Goal: Transaction & Acquisition: Purchase product/service

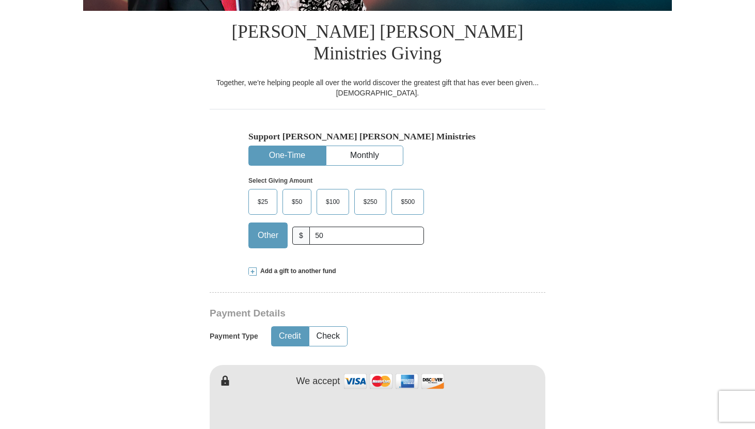
type input "500"
click at [440, 234] on div "$25 $50 $100 $250 $500 $" at bounding box center [355, 222] width 214 height 67
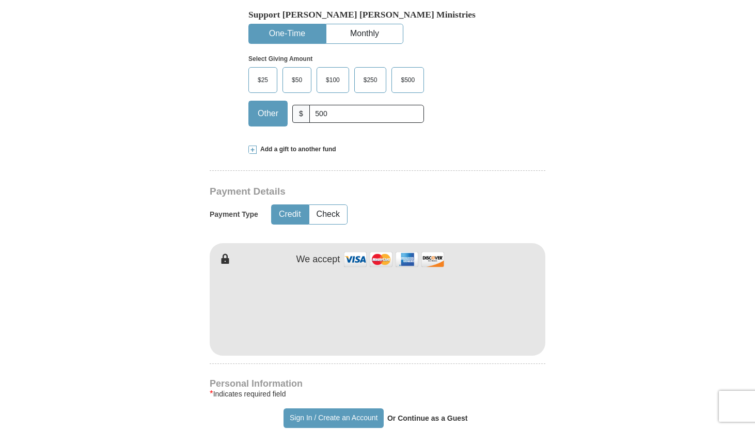
scroll to position [372, 0]
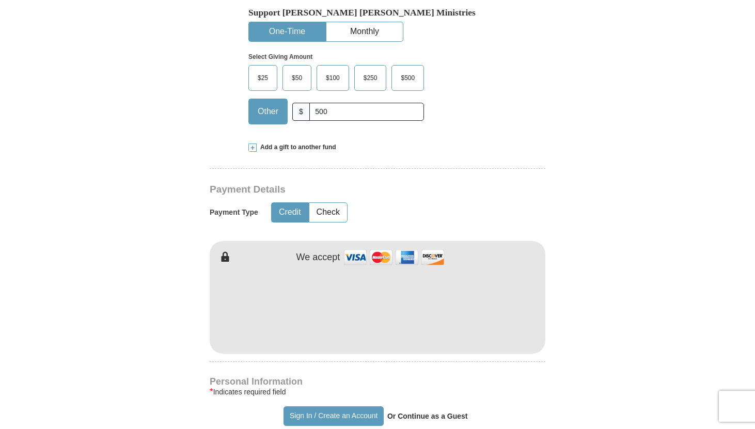
type input "[PERSON_NAME]"
type input "Ravelomanana"
click at [573, 301] on form "Already have an account? Sign in for faster giving. Don't have an account? Crea…" at bounding box center [377, 317] width 588 height 1295
click at [567, 310] on form "Already have an account? Sign in for faster giving. Don't have an account? Crea…" at bounding box center [377, 317] width 588 height 1295
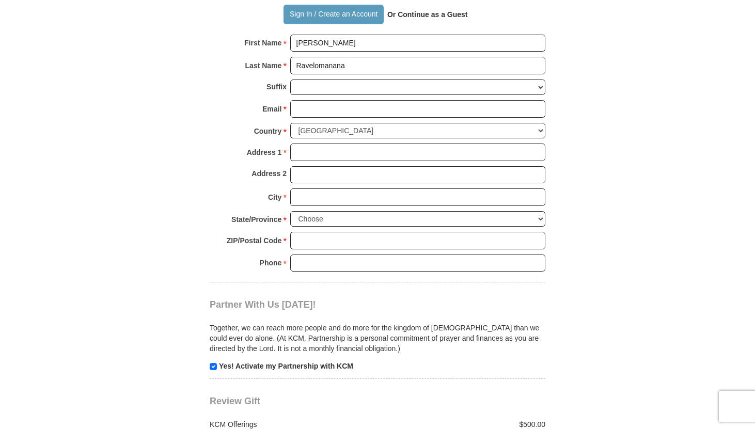
scroll to position [805, 0]
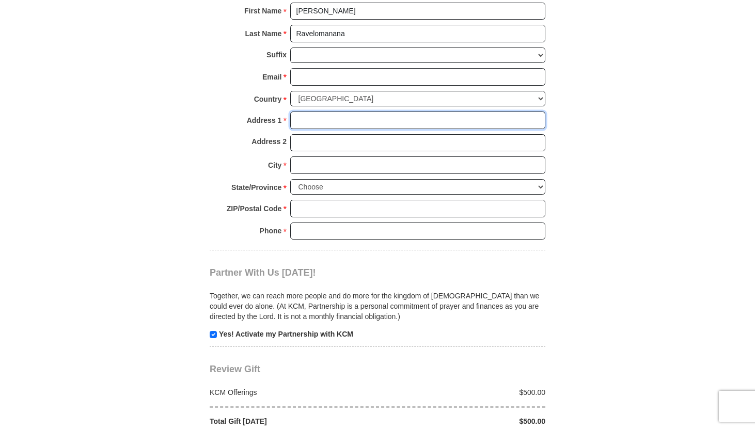
click at [411, 111] on input "Address 1 *" at bounding box center [417, 120] width 255 height 18
type input "[STREET_ADDRESS]"
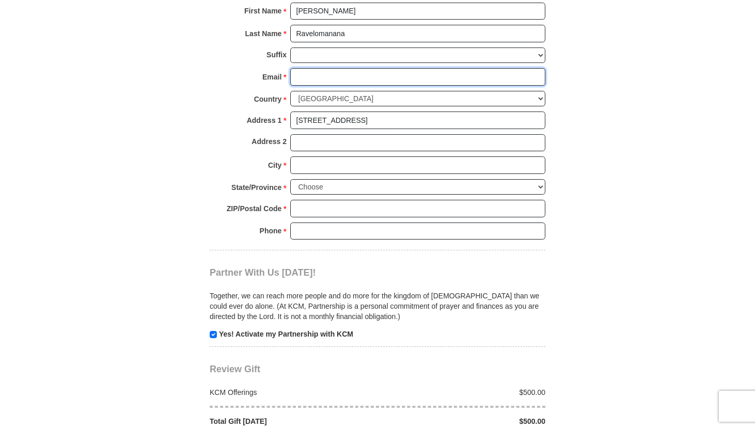
type input "[EMAIL_ADDRESS][DOMAIN_NAME]"
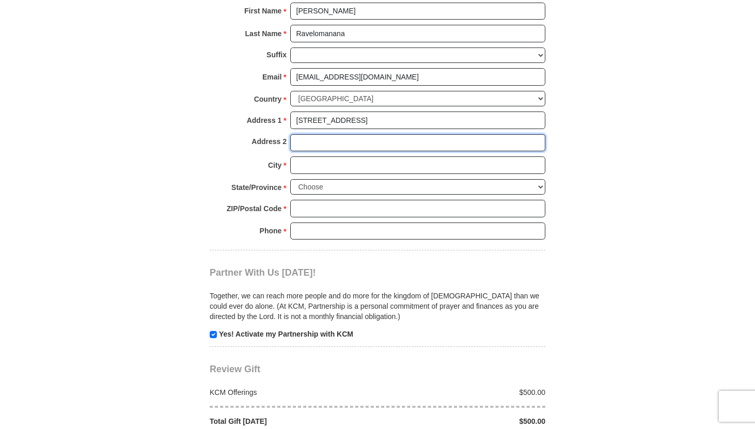
type input "Apt H"
type input "[GEOGRAPHIC_DATA]"
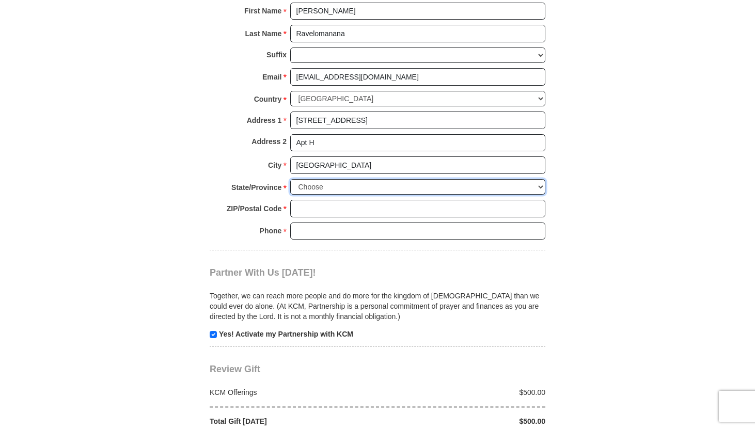
select select "MD"
type input "21211"
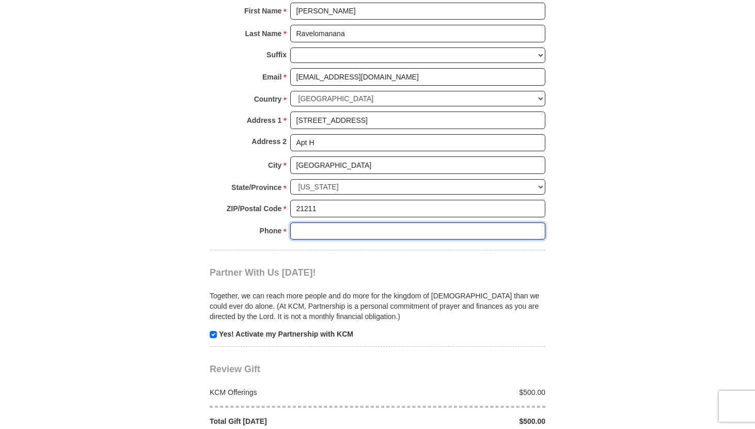
type input "4434543251"
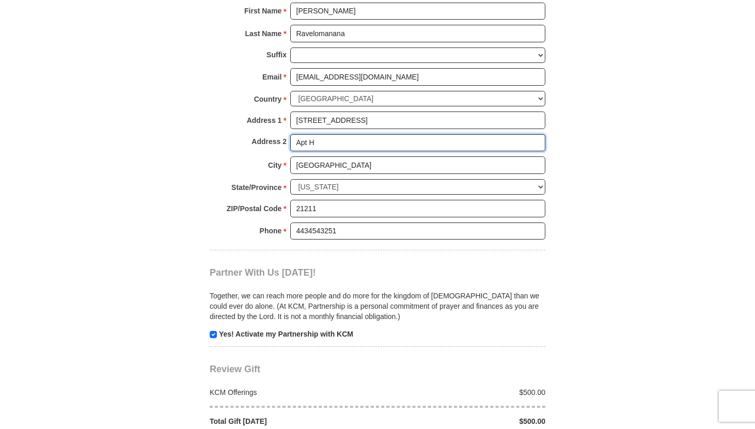
click at [498, 134] on input "Apt H" at bounding box center [417, 143] width 255 height 18
click at [356, 134] on input "Apt H" at bounding box center [417, 143] width 255 height 18
type input "A"
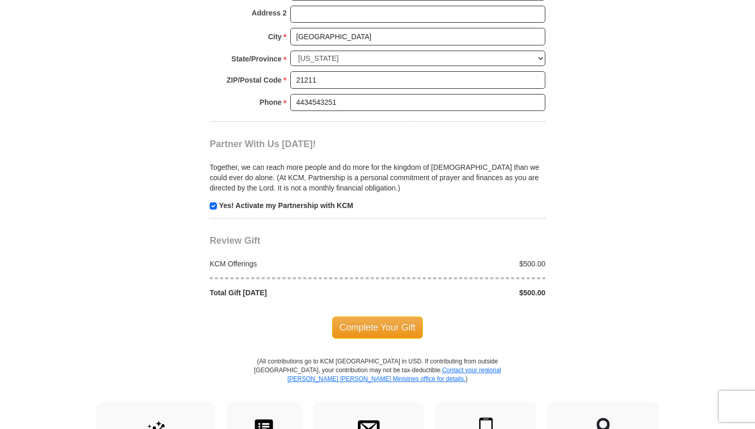
scroll to position [950, 0]
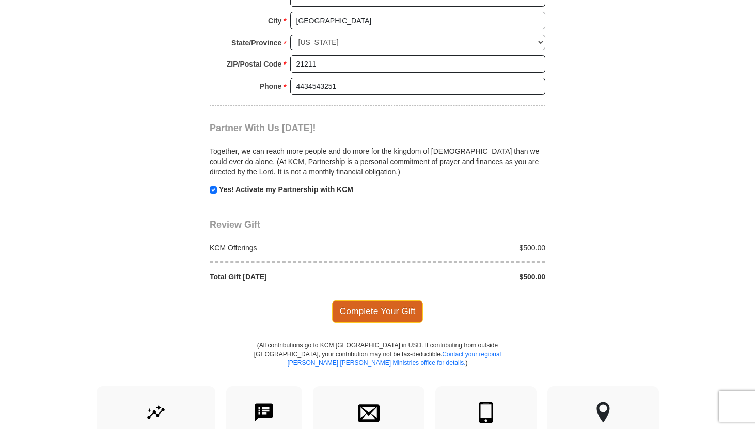
click at [363, 300] on span "Complete Your Gift" at bounding box center [377, 311] width 91 height 22
